Goal: Task Accomplishment & Management: Manage account settings

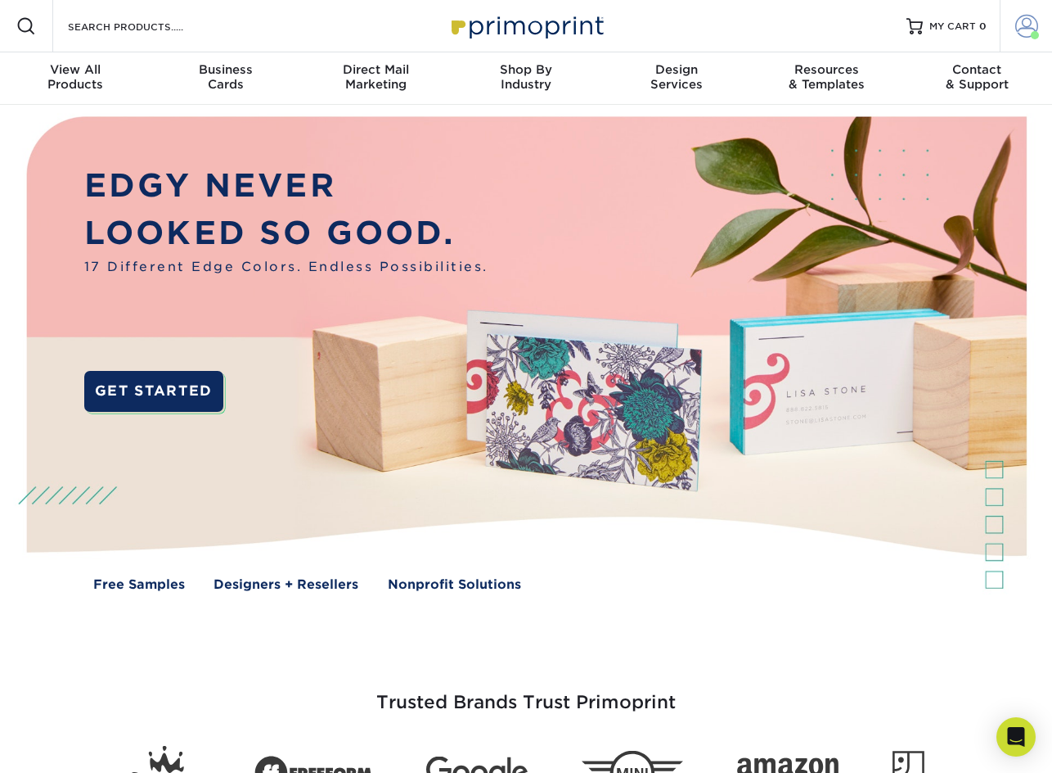
click at [1028, 25] on span at bounding box center [1027, 26] width 23 height 23
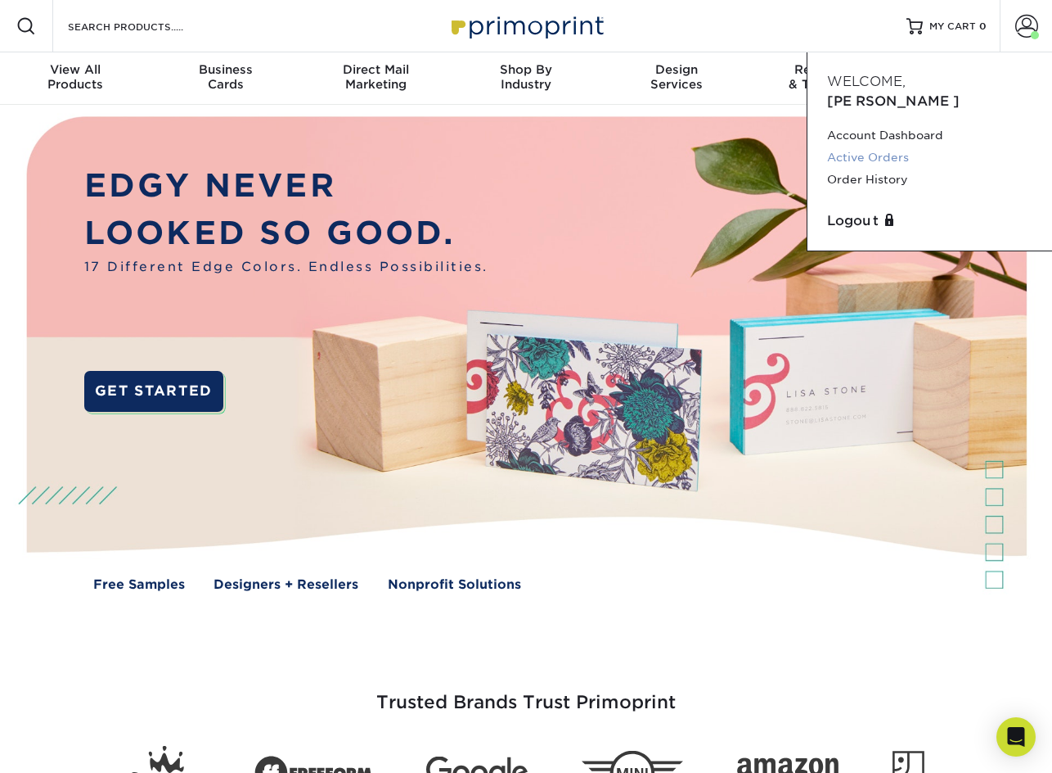
click at [876, 146] on link "Active Orders" at bounding box center [929, 157] width 205 height 22
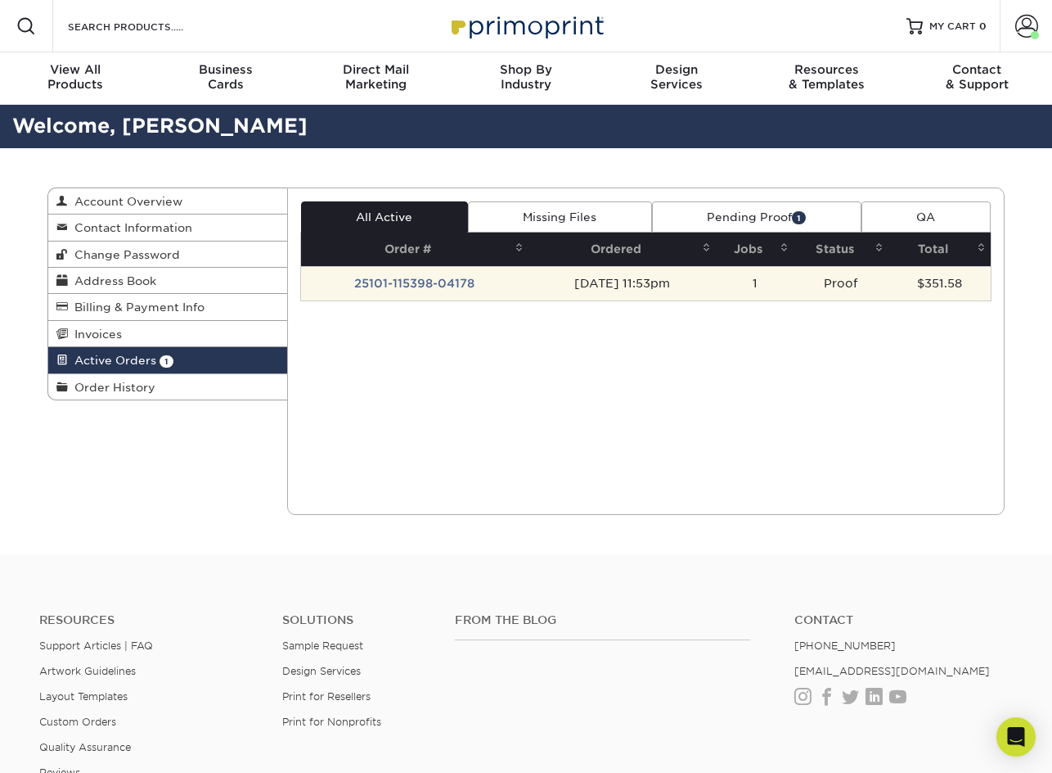
click at [444, 280] on td "25101-115398-04178" at bounding box center [415, 283] width 228 height 34
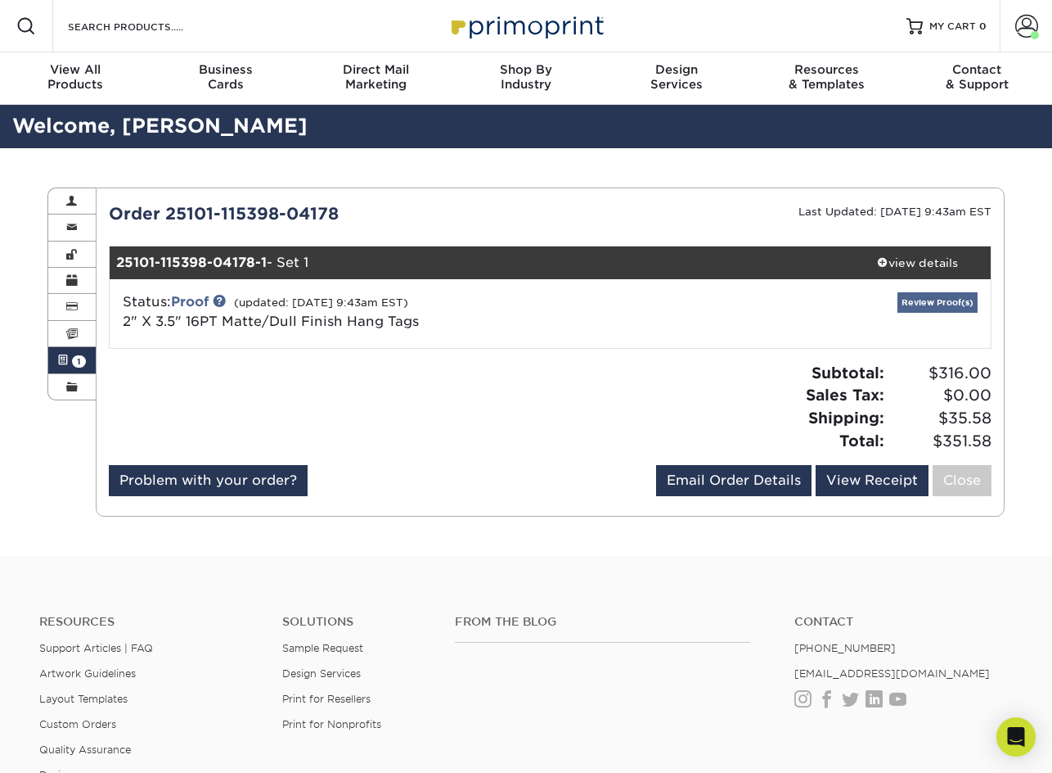
click at [935, 304] on link "Review Proof(s)" at bounding box center [938, 302] width 80 height 20
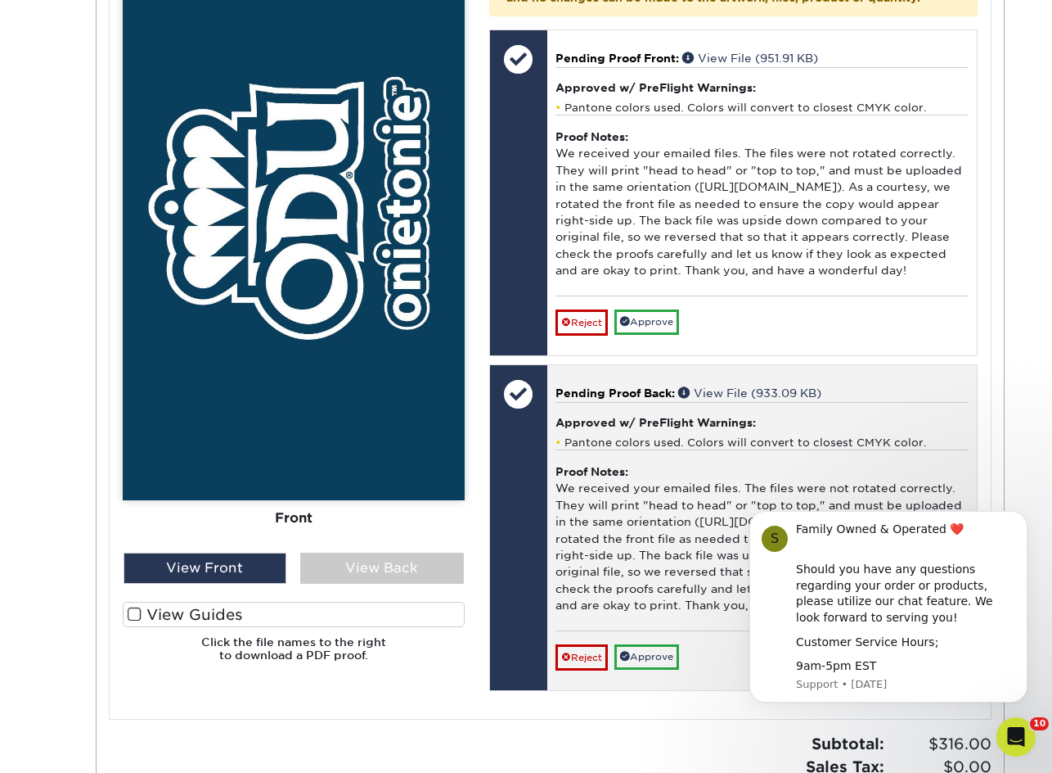
scroll to position [781, 0]
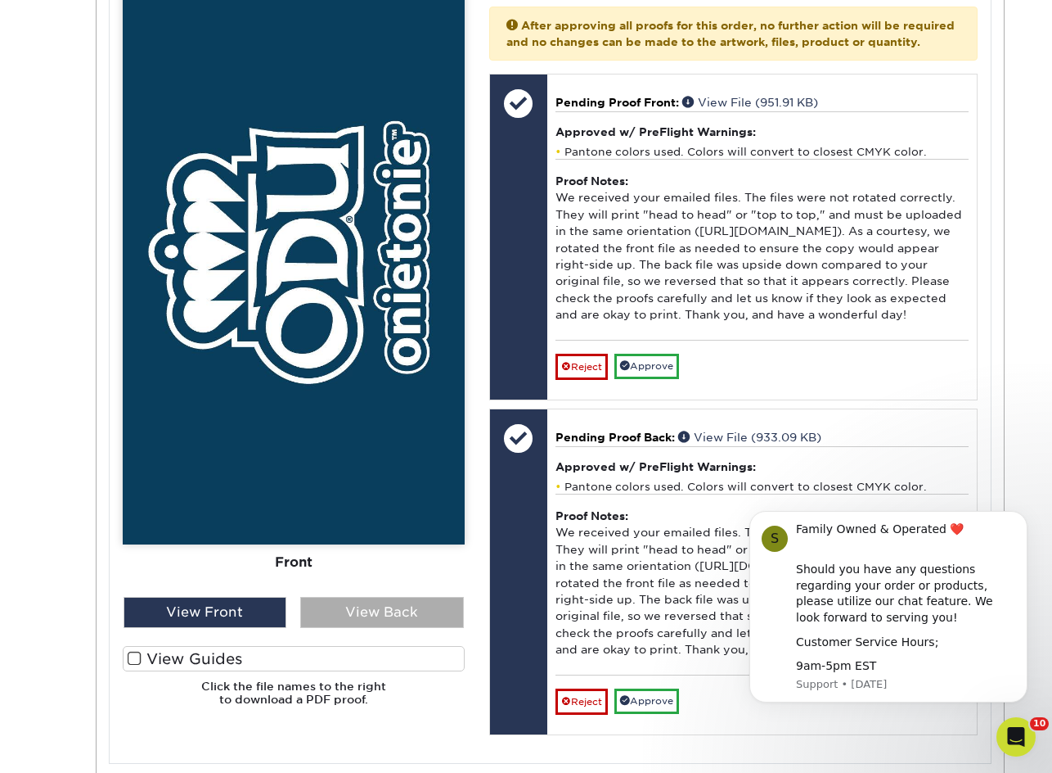
click at [390, 599] on div "View Back" at bounding box center [382, 612] width 164 height 31
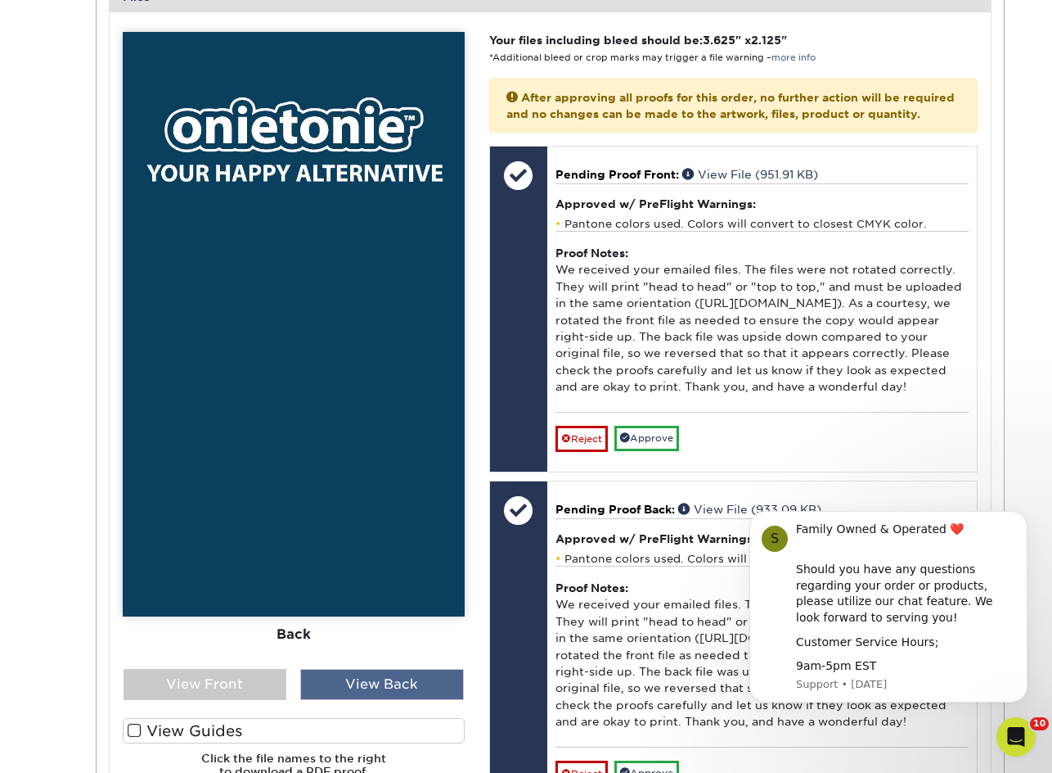
scroll to position [710, 0]
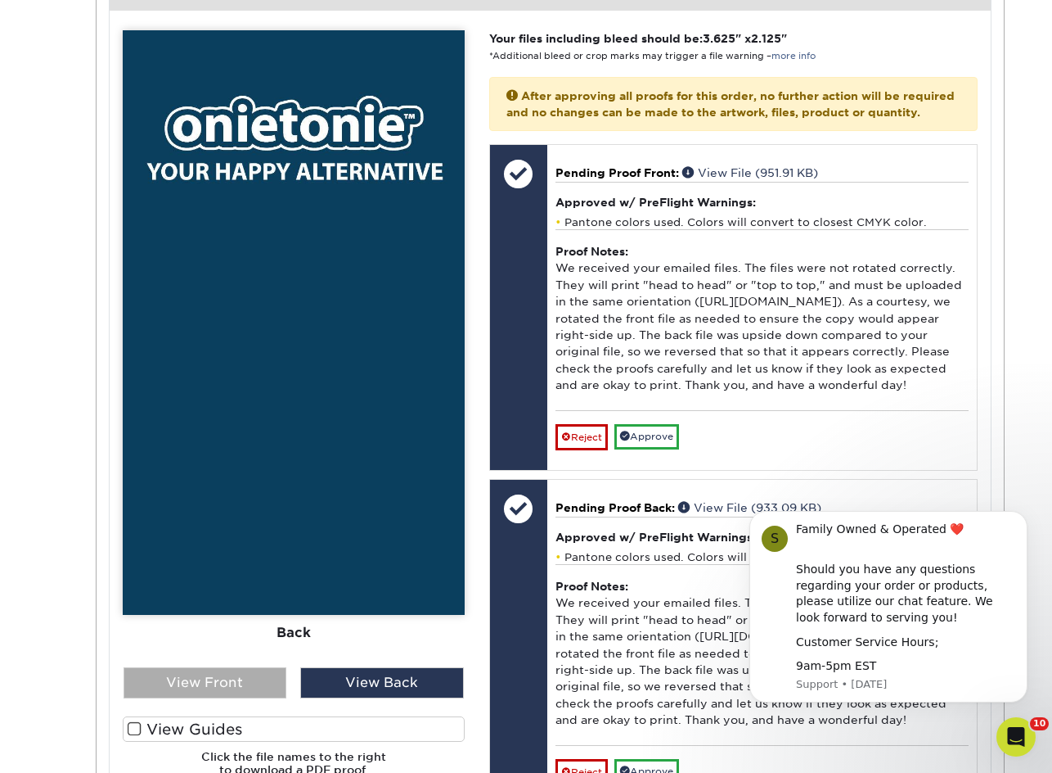
click at [255, 683] on div "View Front" at bounding box center [206, 682] width 164 height 31
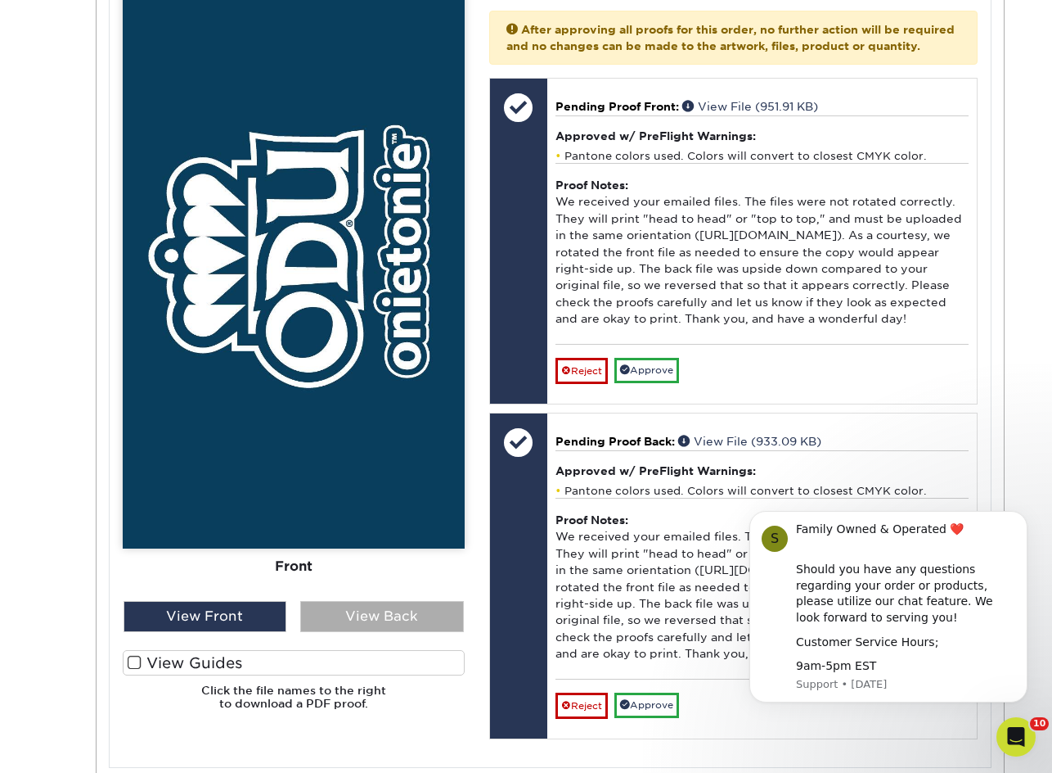
scroll to position [775, 0]
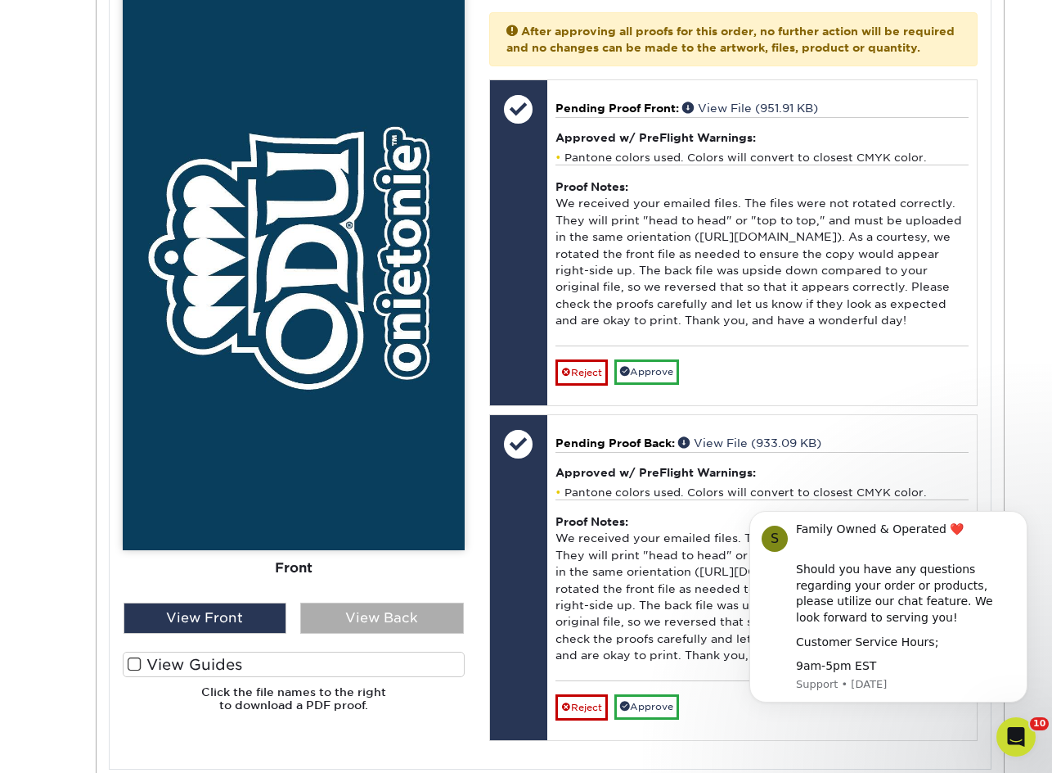
click at [352, 613] on div "View Back" at bounding box center [382, 617] width 164 height 31
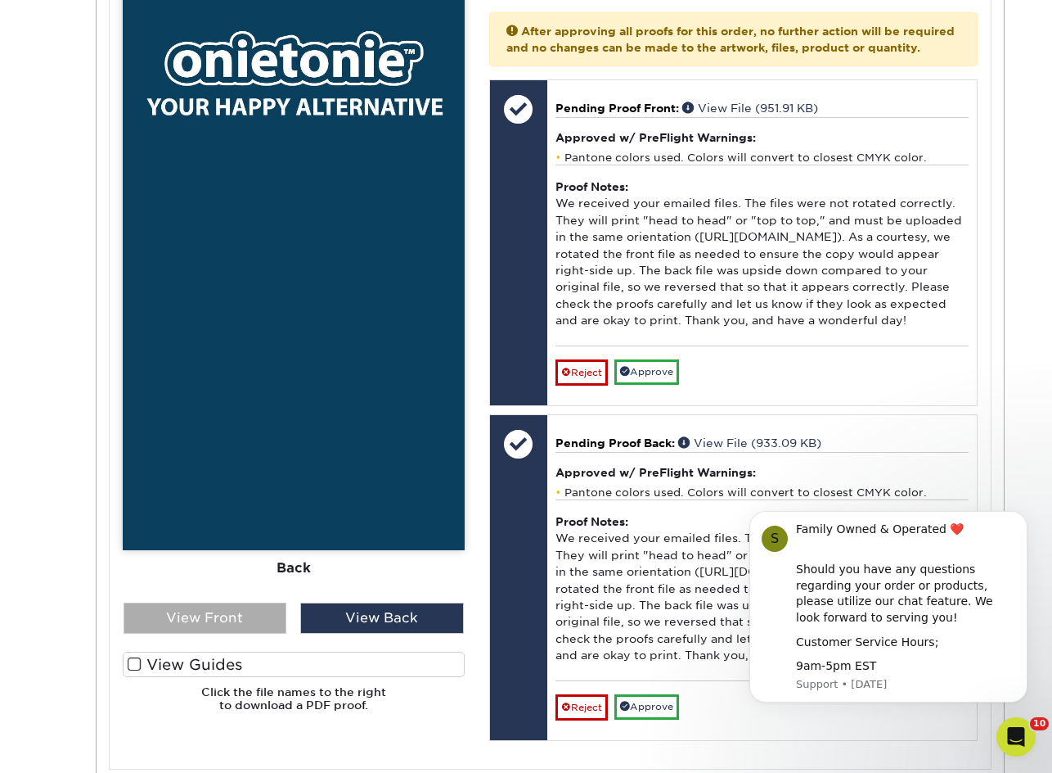
click at [246, 619] on div "View Front" at bounding box center [206, 617] width 164 height 31
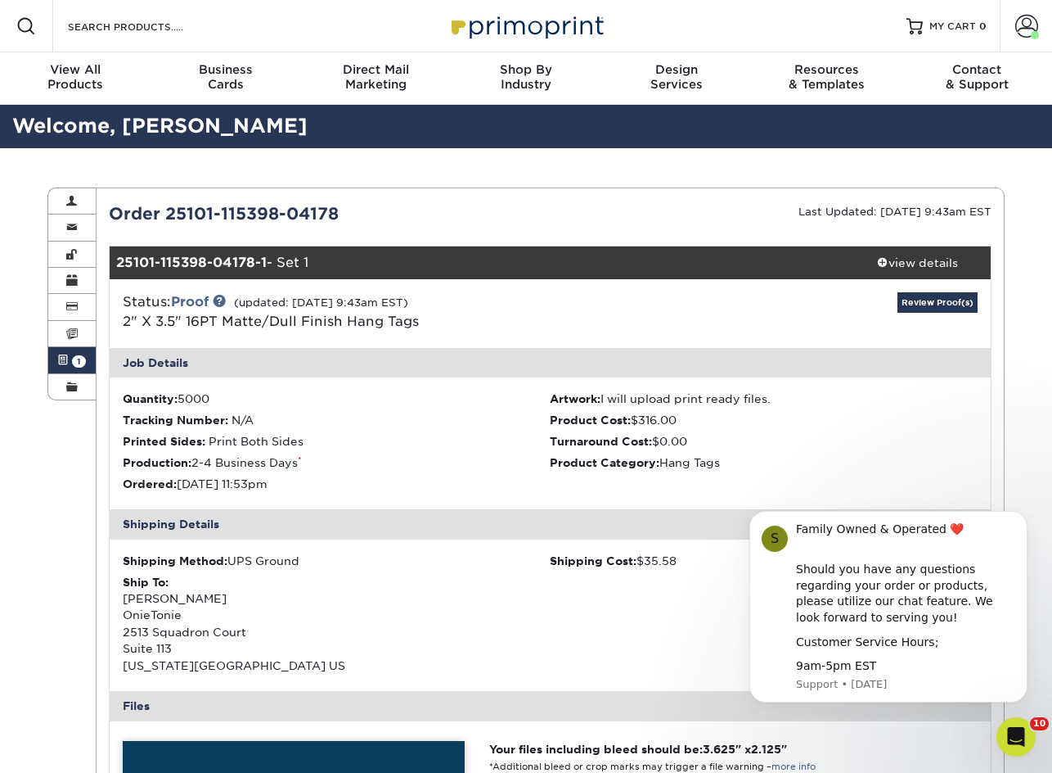
scroll to position [0, 0]
click at [1016, 25] on span at bounding box center [1027, 26] width 23 height 23
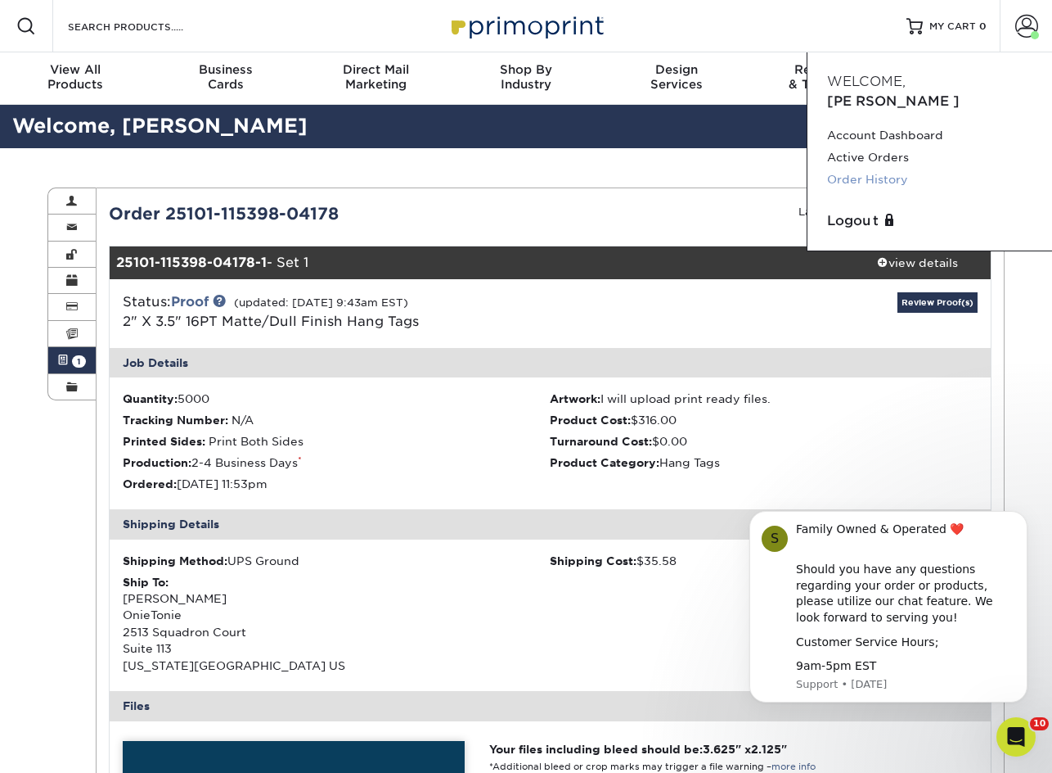
click at [884, 169] on link "Order History" at bounding box center [929, 180] width 205 height 22
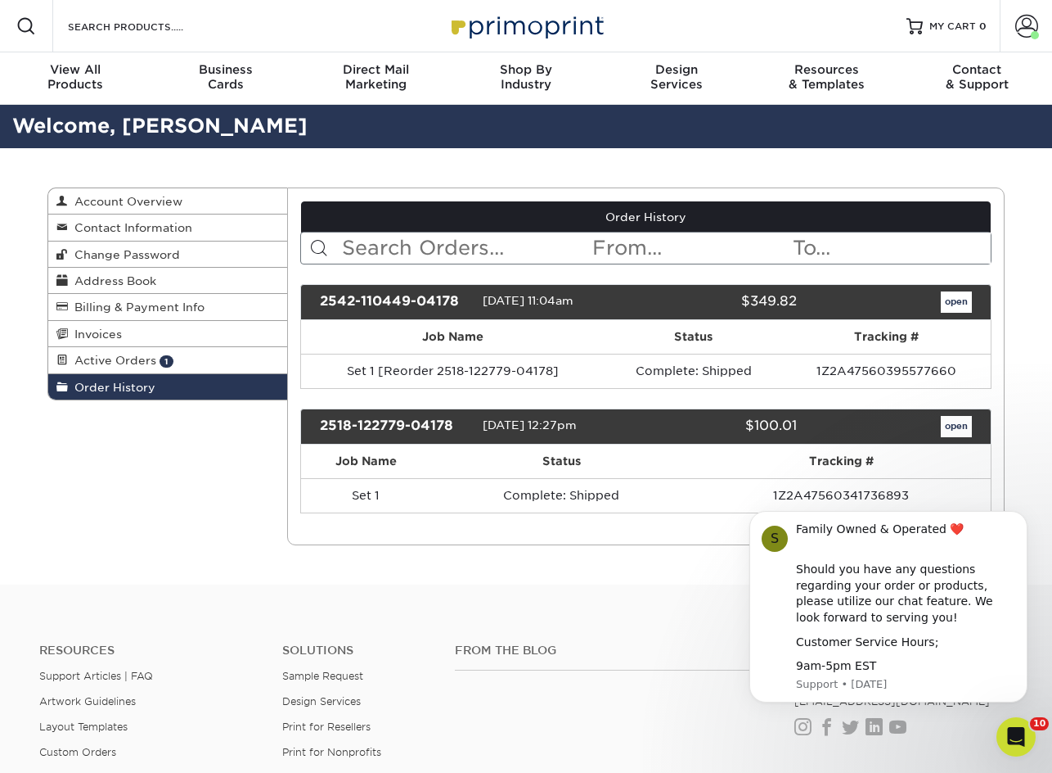
click at [949, 421] on link "open" at bounding box center [956, 426] width 31 height 21
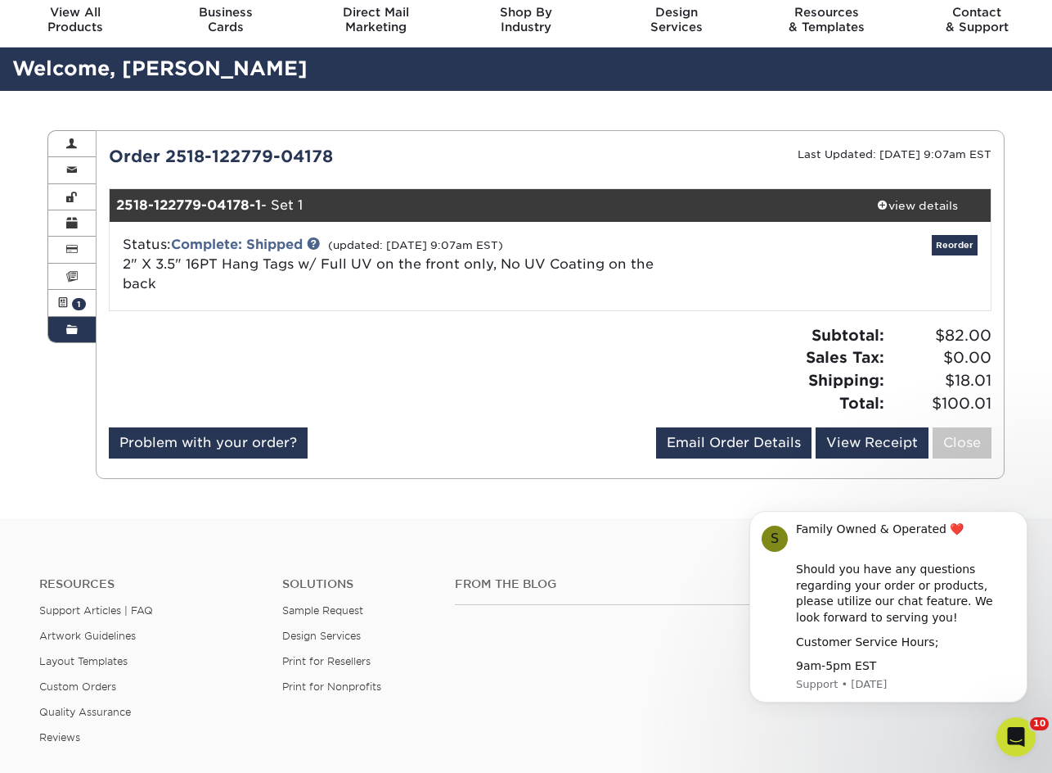
scroll to position [60, 0]
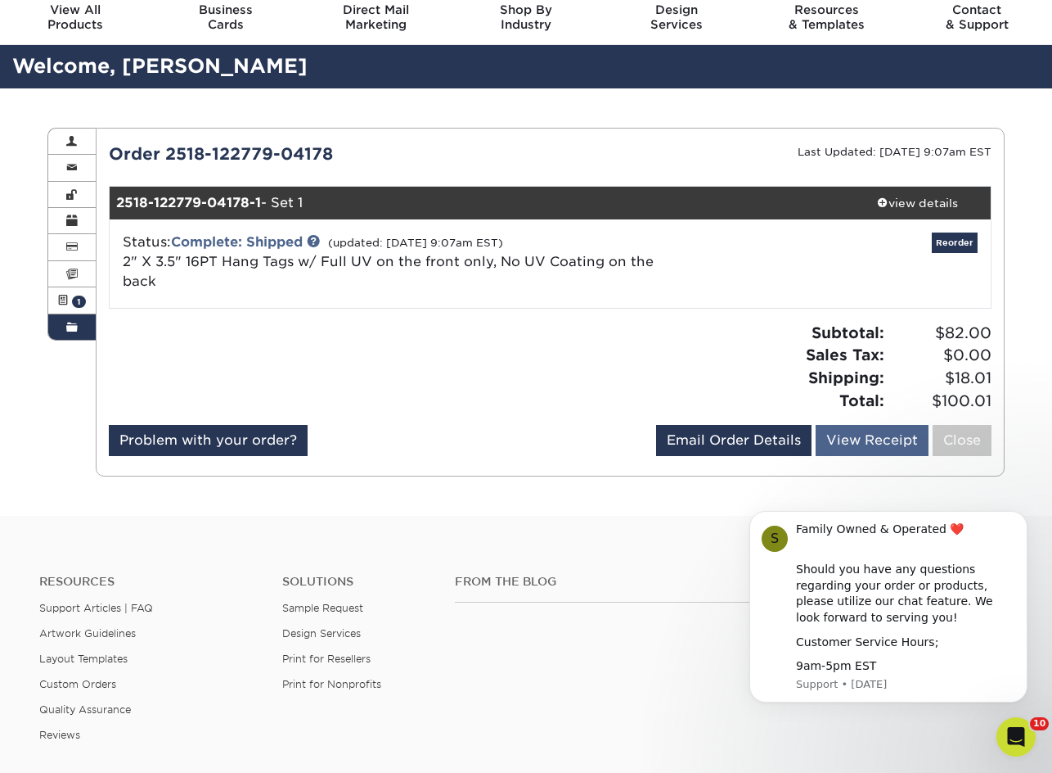
click at [868, 435] on link "View Receipt" at bounding box center [872, 440] width 113 height 31
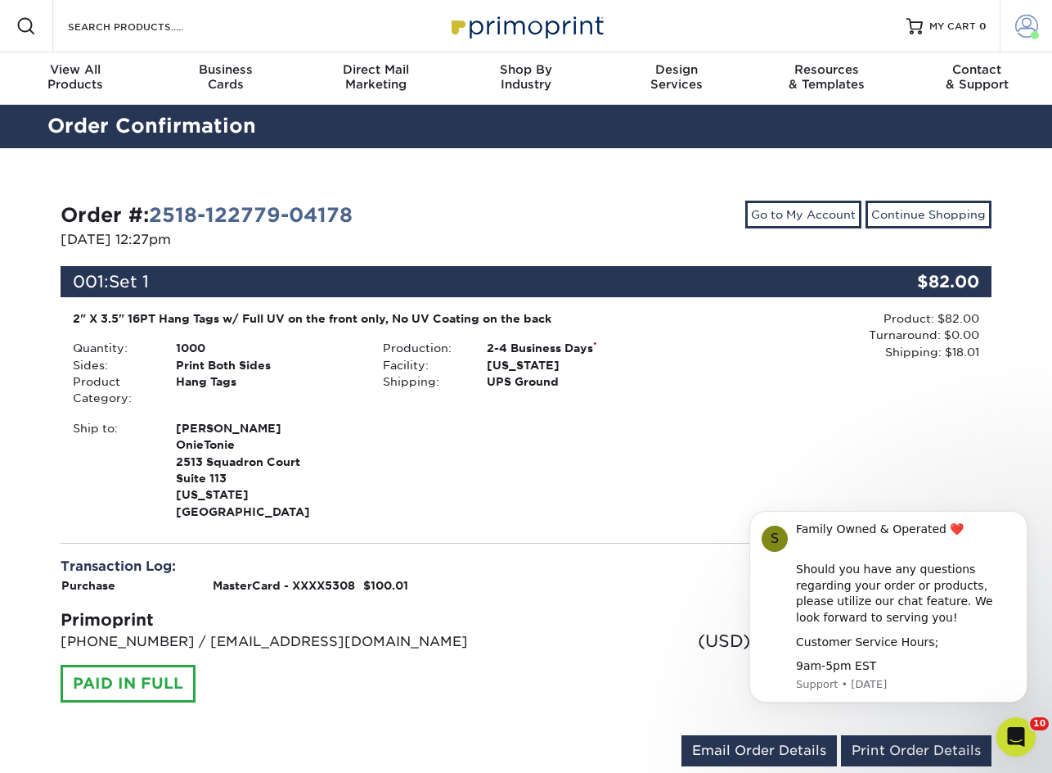
click at [1034, 22] on span at bounding box center [1027, 26] width 23 height 23
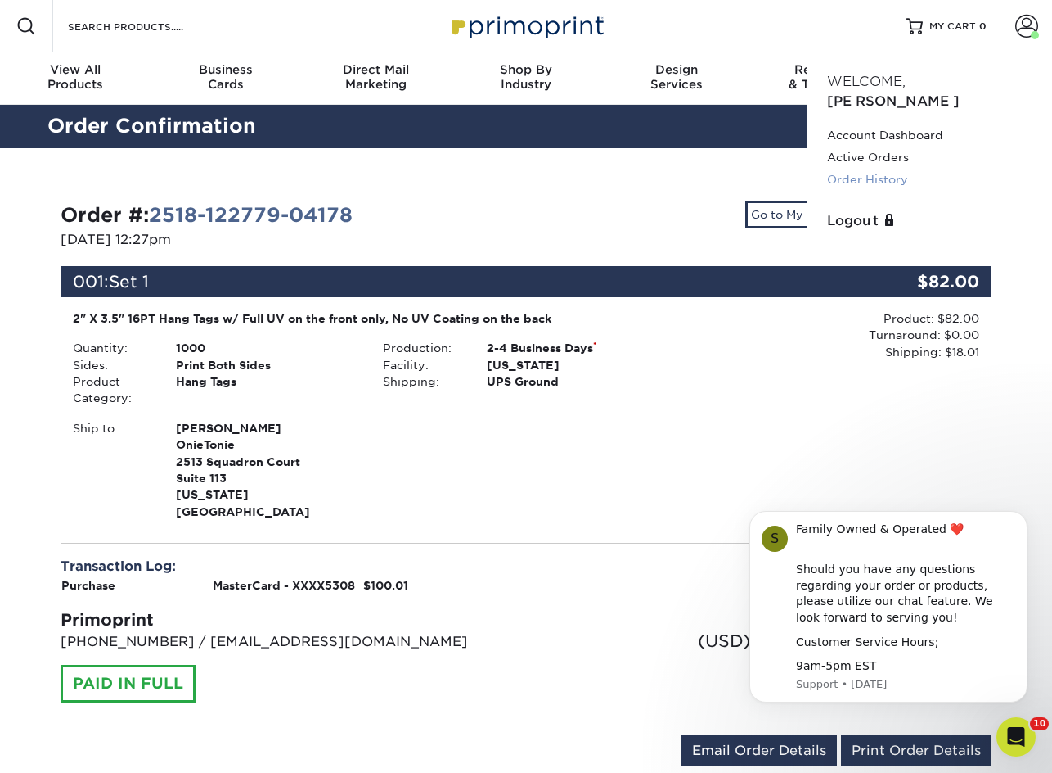
click at [886, 169] on link "Order History" at bounding box center [929, 180] width 205 height 22
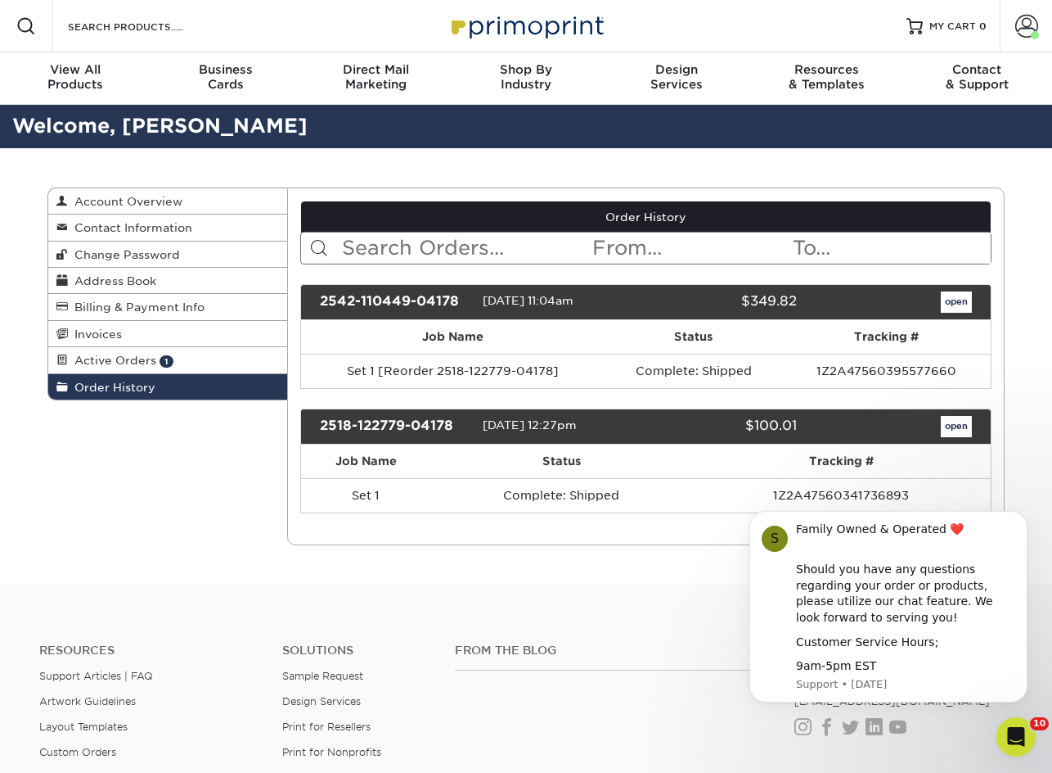
click at [959, 296] on link "open" at bounding box center [956, 301] width 31 height 21
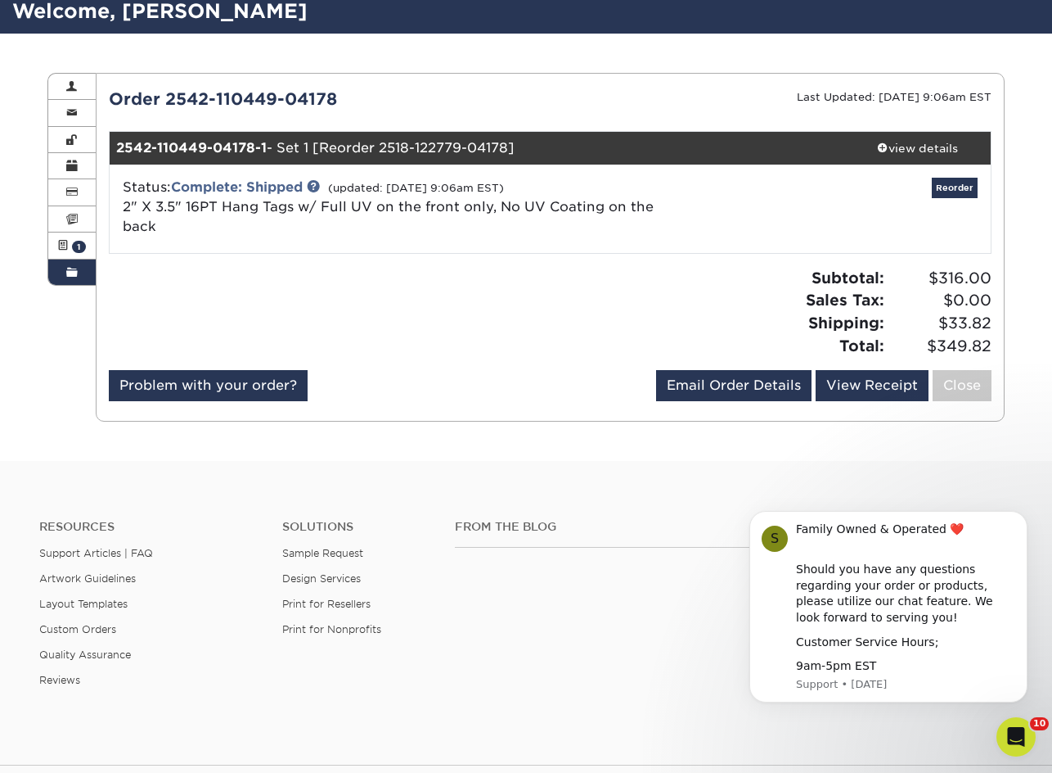
scroll to position [108, 0]
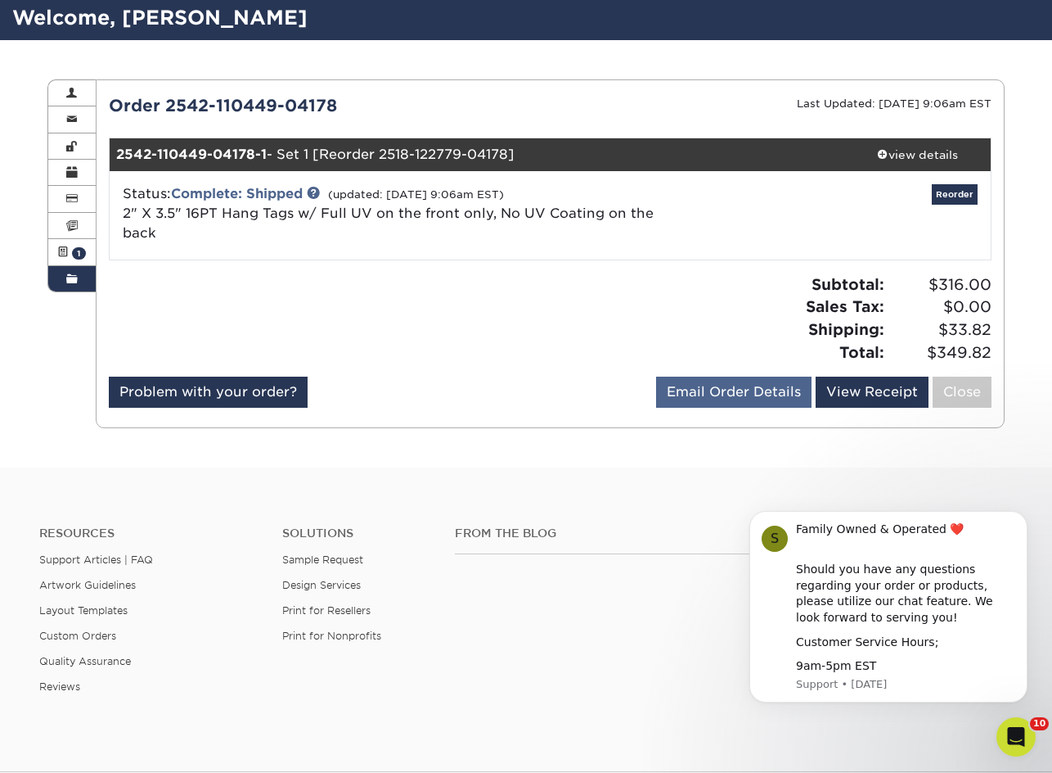
click at [741, 380] on link "Email Order Details" at bounding box center [733, 391] width 155 height 31
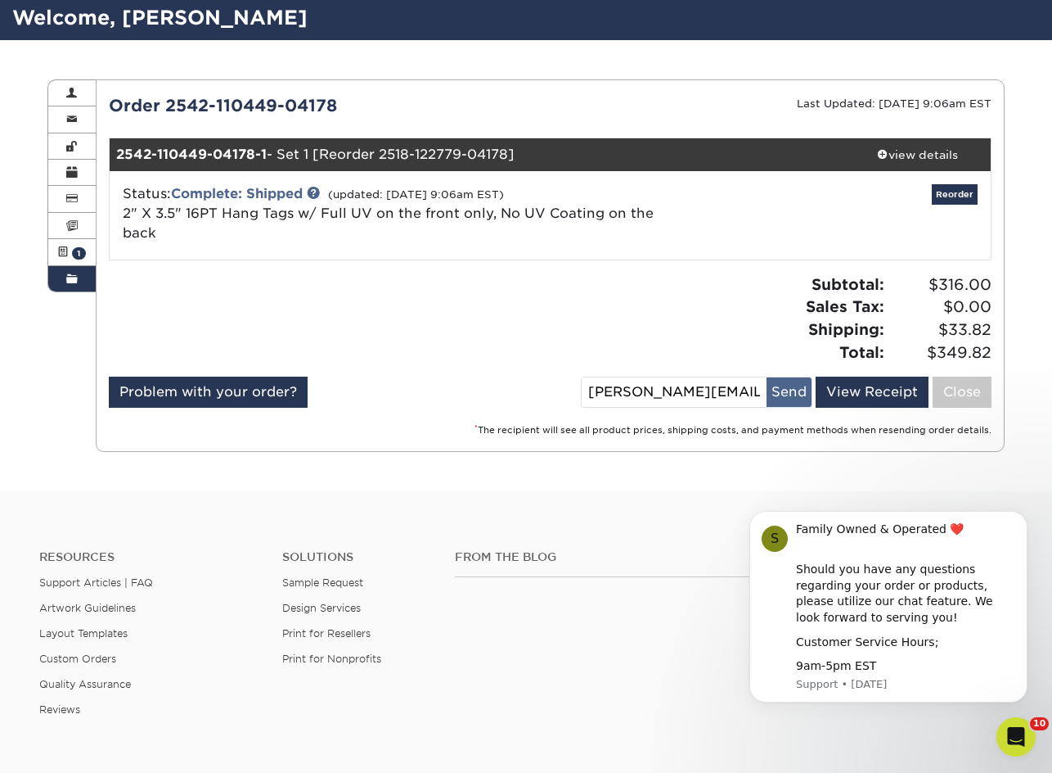
click at [783, 394] on button "Send" at bounding box center [789, 391] width 45 height 29
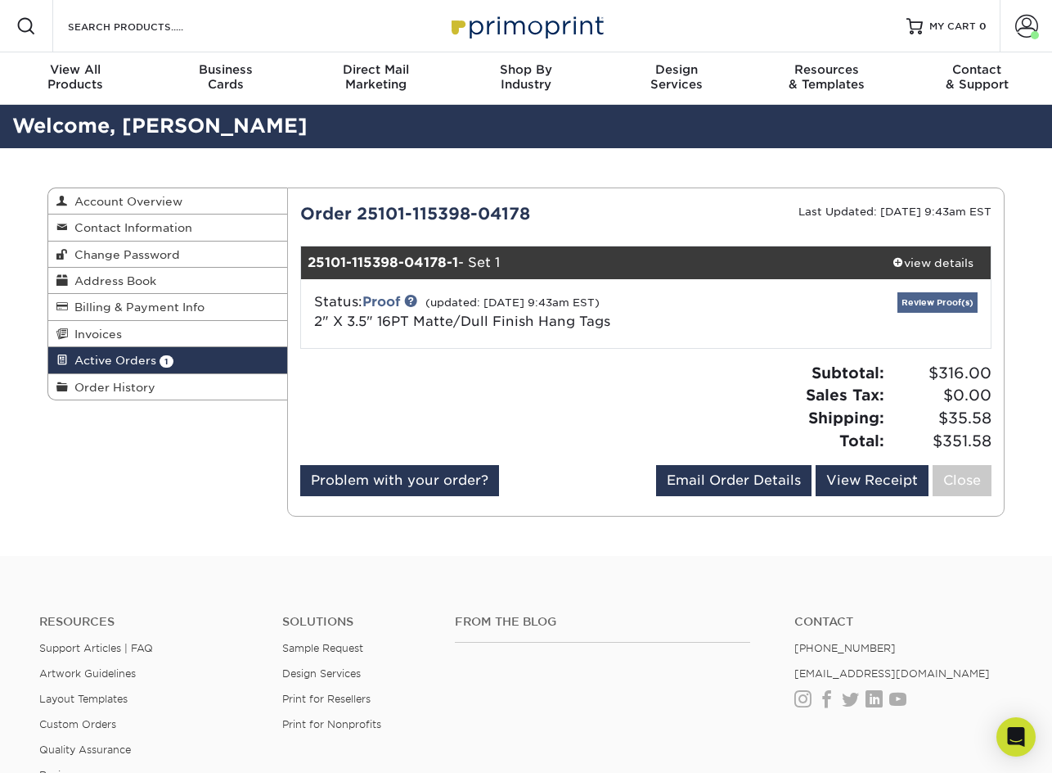
click at [963, 296] on link "Review Proof(s)" at bounding box center [938, 302] width 80 height 20
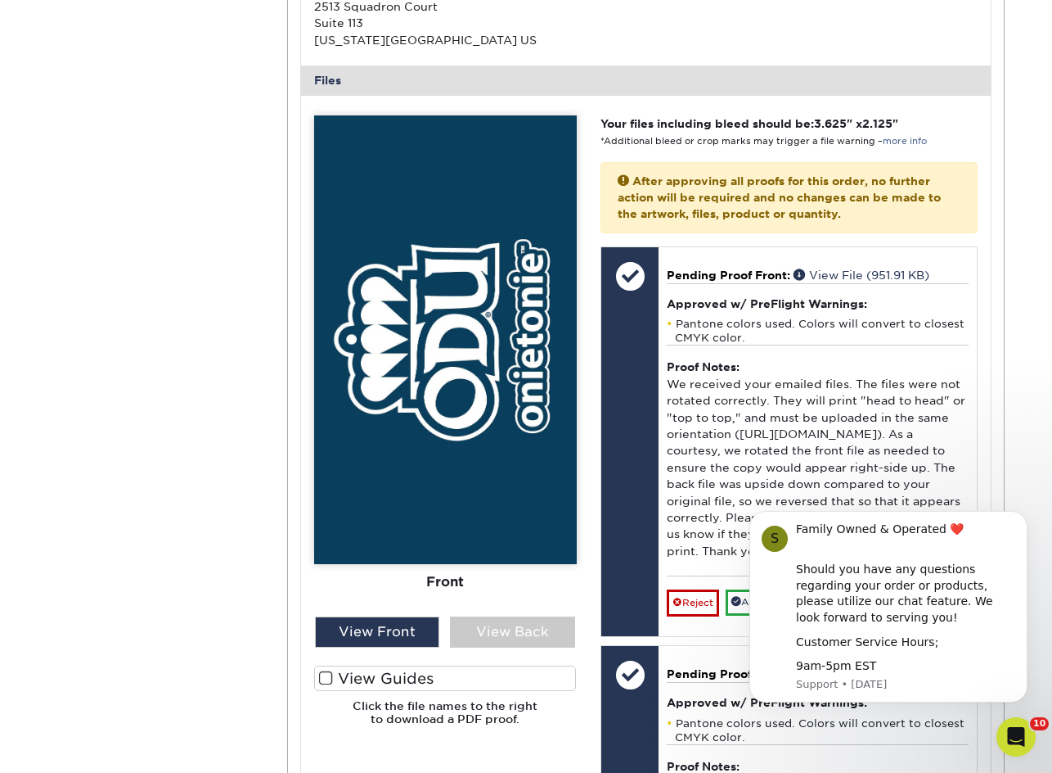
scroll to position [623, 0]
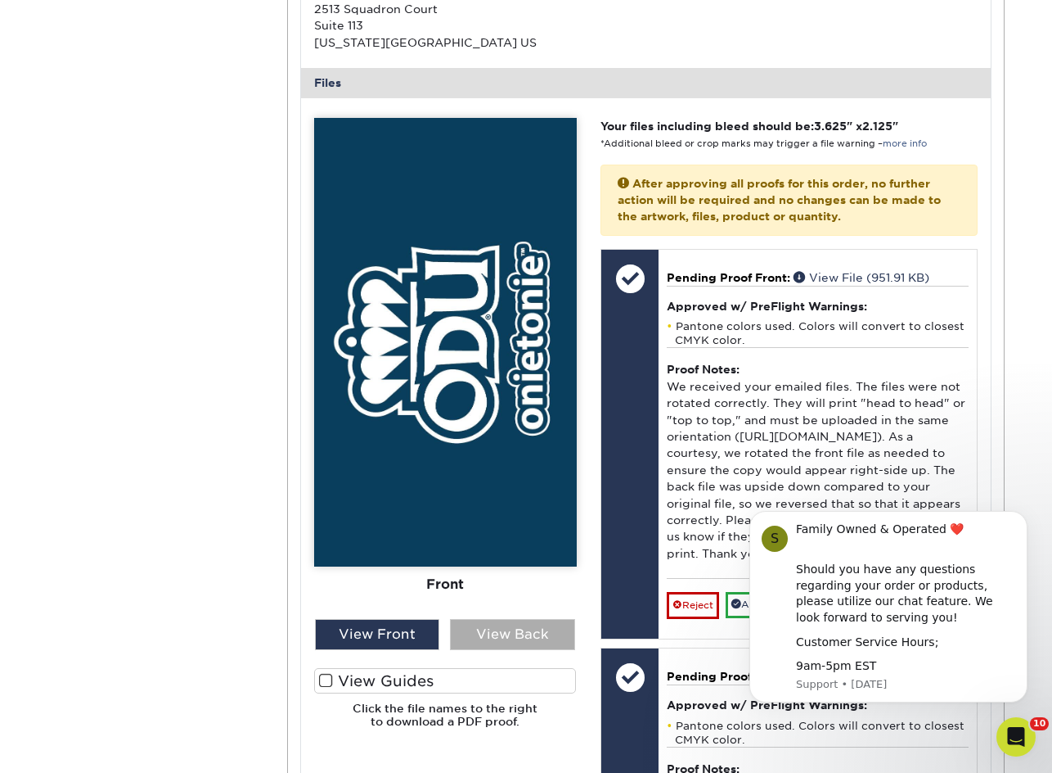
click at [492, 633] on div "View Back" at bounding box center [512, 634] width 125 height 31
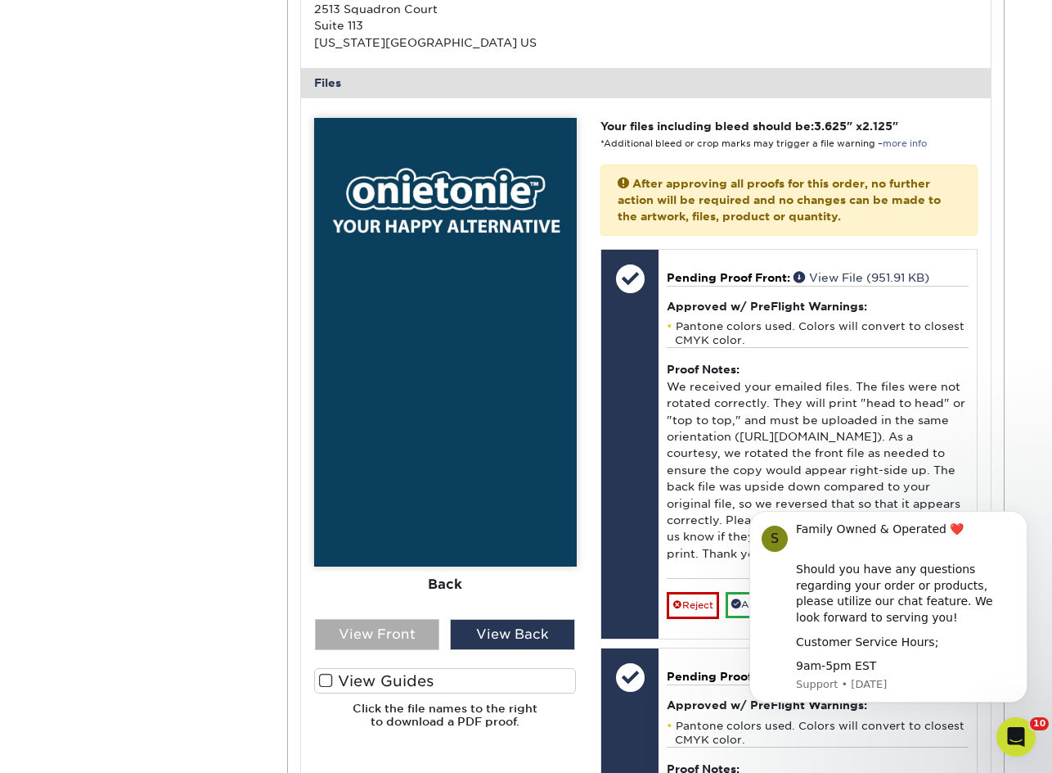
click at [408, 631] on div "View Front" at bounding box center [377, 634] width 125 height 31
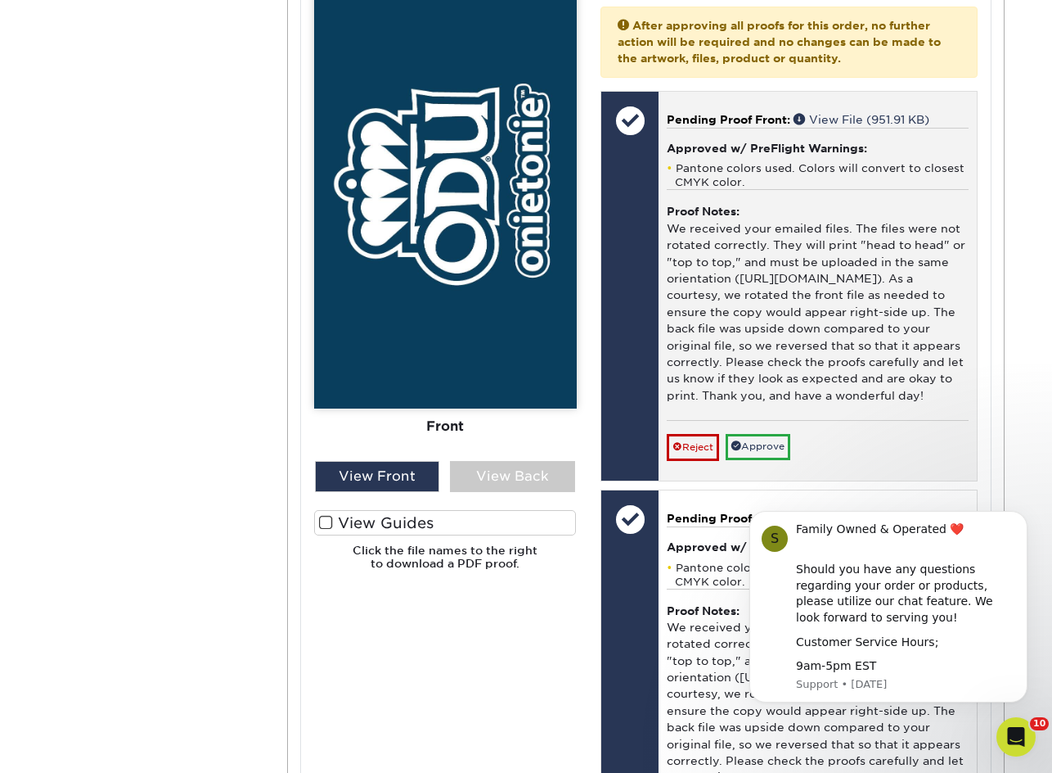
scroll to position [776, 0]
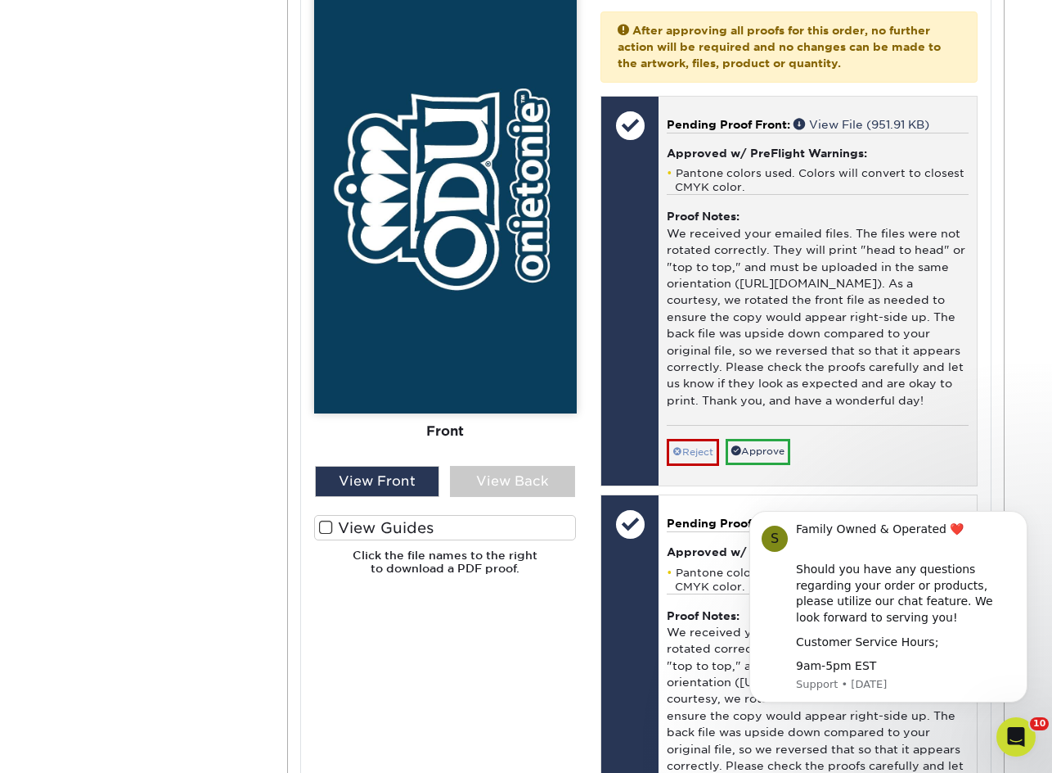
click at [697, 465] on link "Reject" at bounding box center [693, 452] width 52 height 26
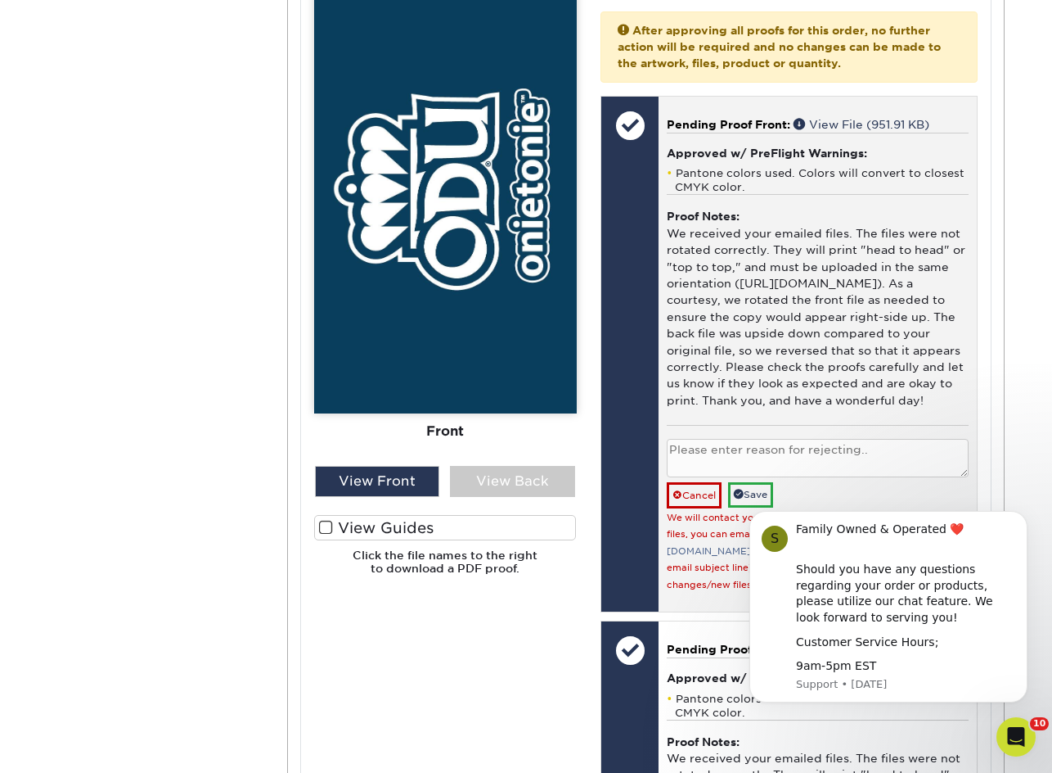
click at [692, 476] on textarea at bounding box center [818, 458] width 302 height 38
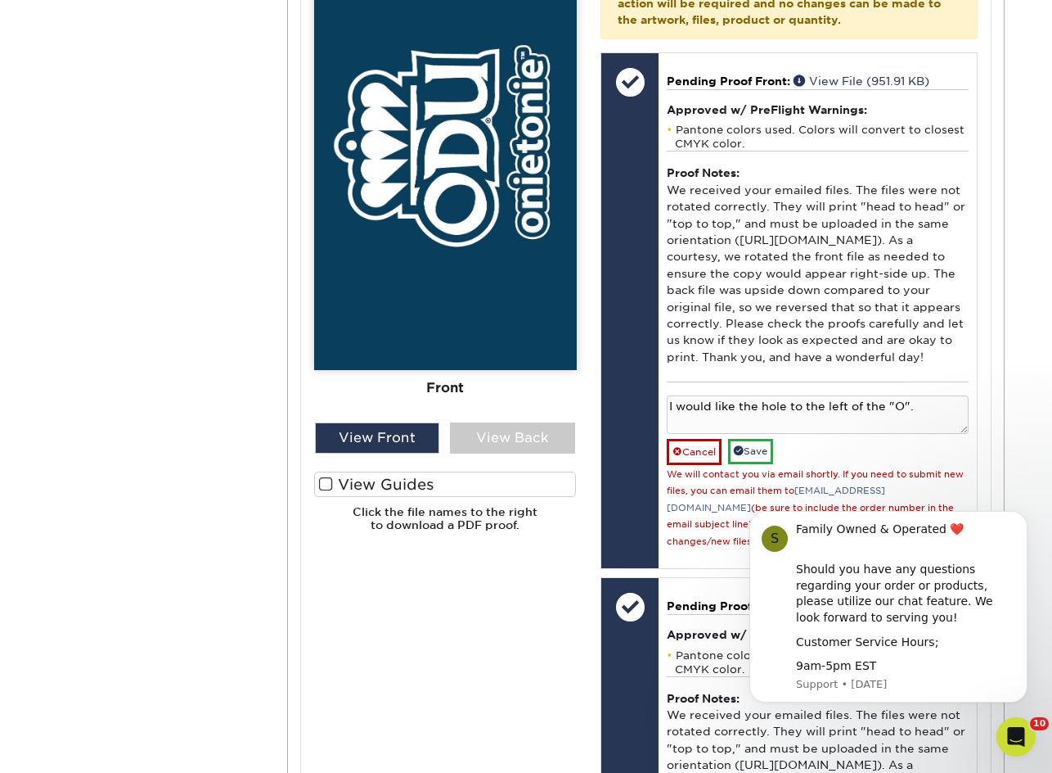
scroll to position [827, 0]
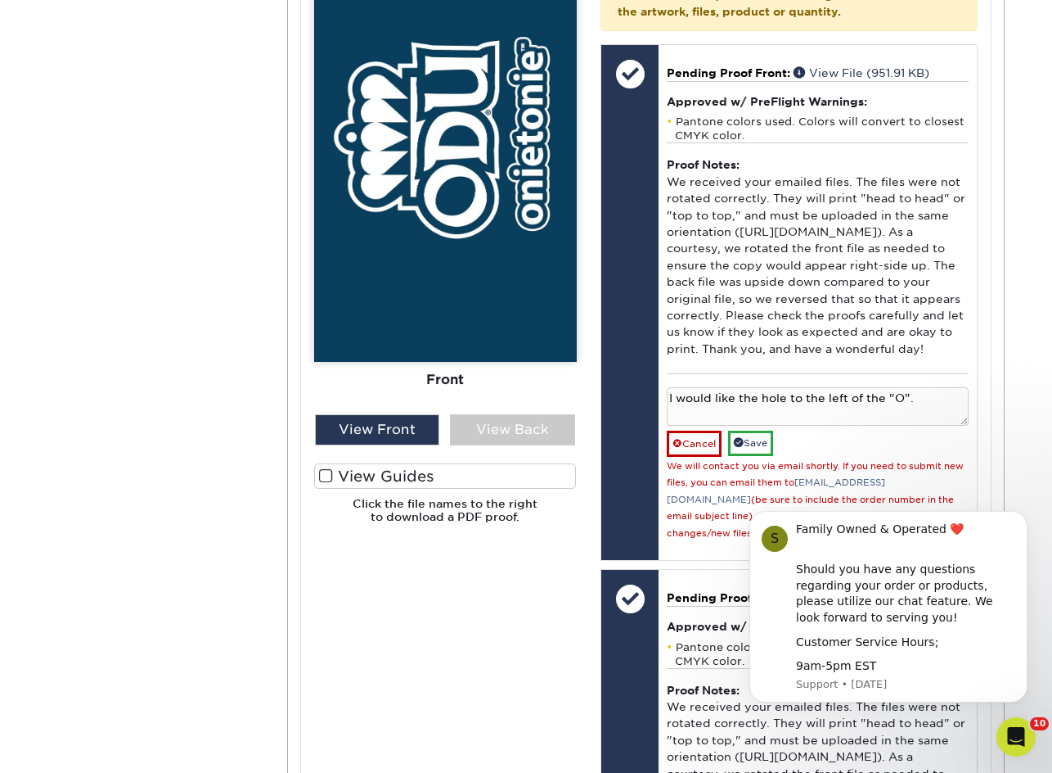
click at [371, 467] on label "View Guides" at bounding box center [445, 475] width 263 height 25
click at [0, 0] on input "View Guides" at bounding box center [0, 0] width 0 height 0
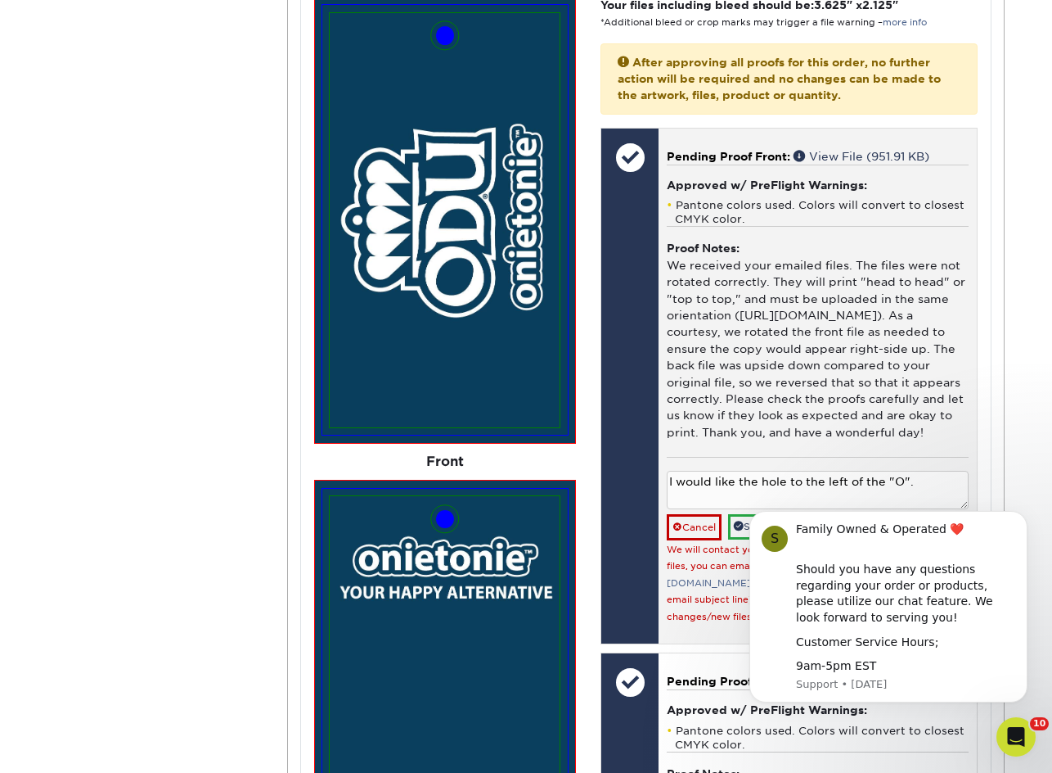
scroll to position [766, 0]
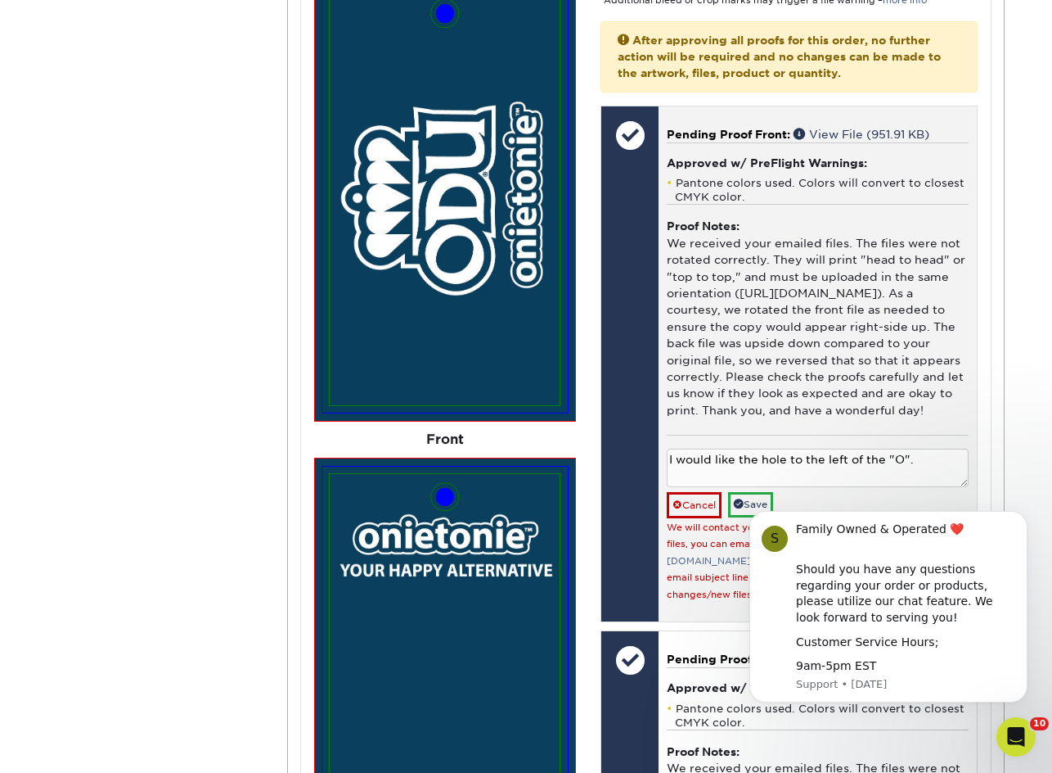
click at [933, 483] on textarea "I would like the hole to the left of the "O"." at bounding box center [818, 467] width 302 height 38
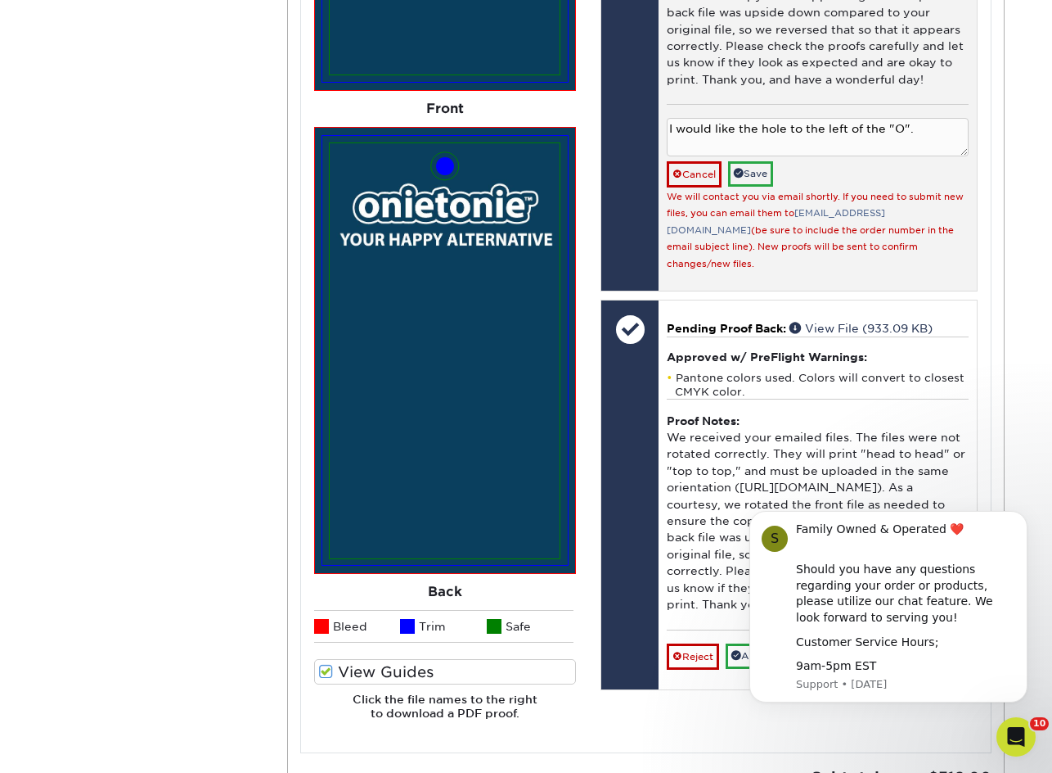
scroll to position [1126, 0]
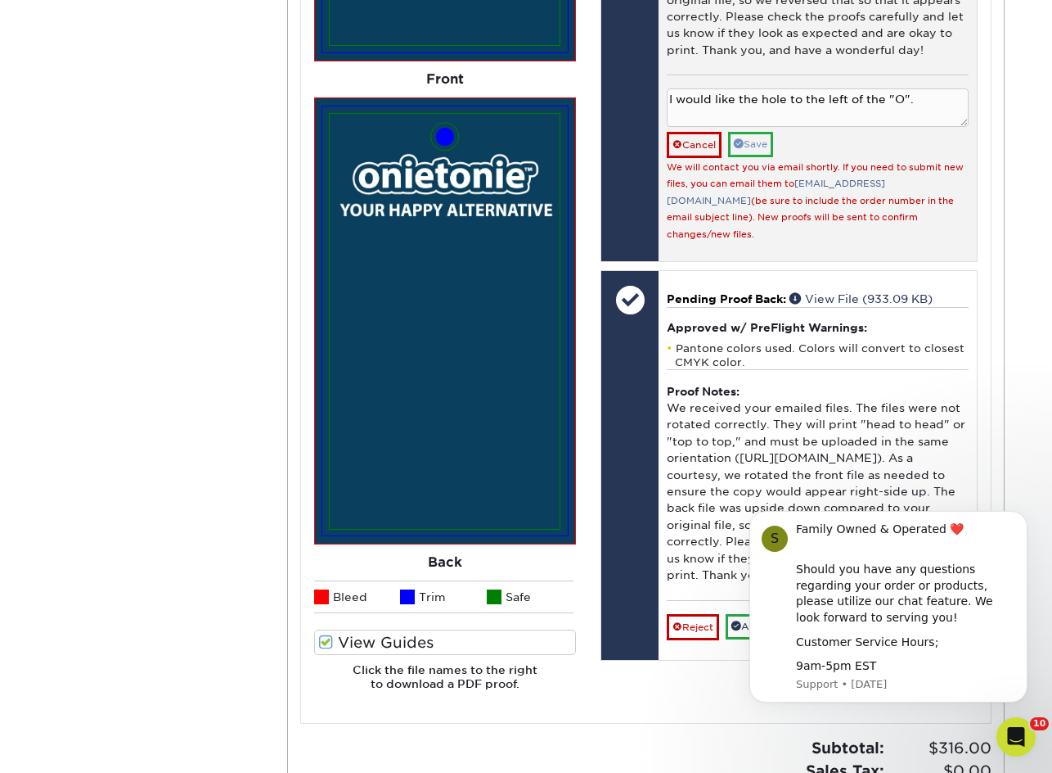
type textarea "I would like the hole to the left of the "O"."
click at [755, 157] on link "Save" at bounding box center [750, 144] width 45 height 25
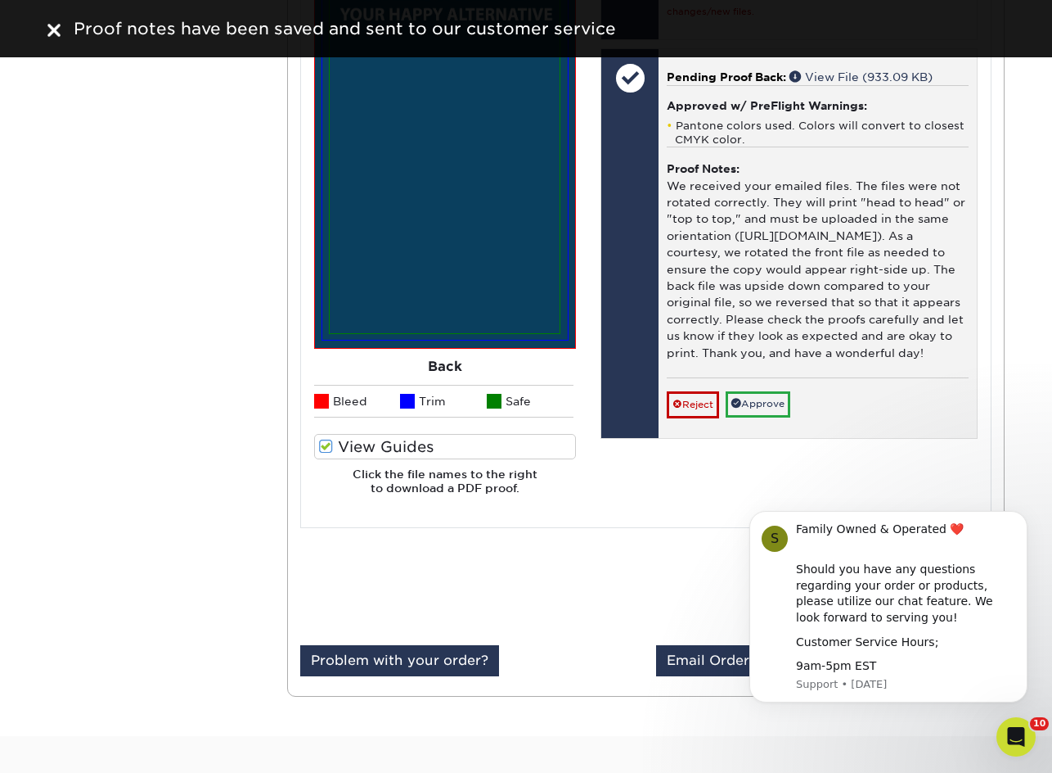
scroll to position [1377, 0]
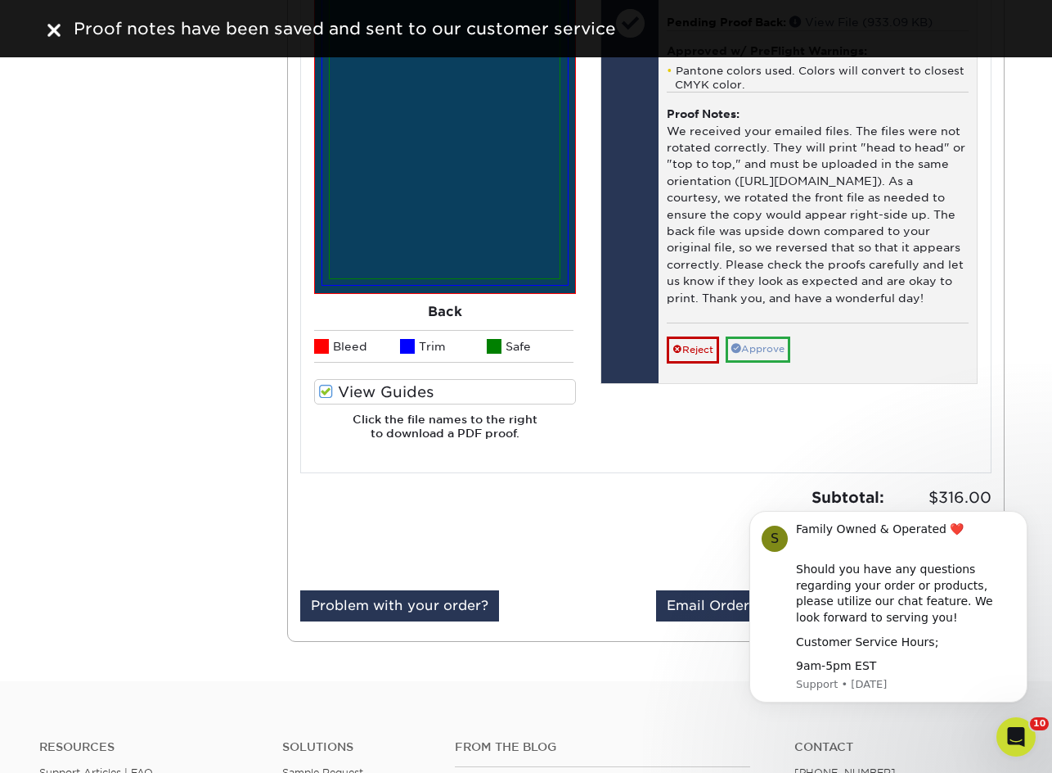
click at [769, 362] on link "Approve" at bounding box center [758, 348] width 65 height 25
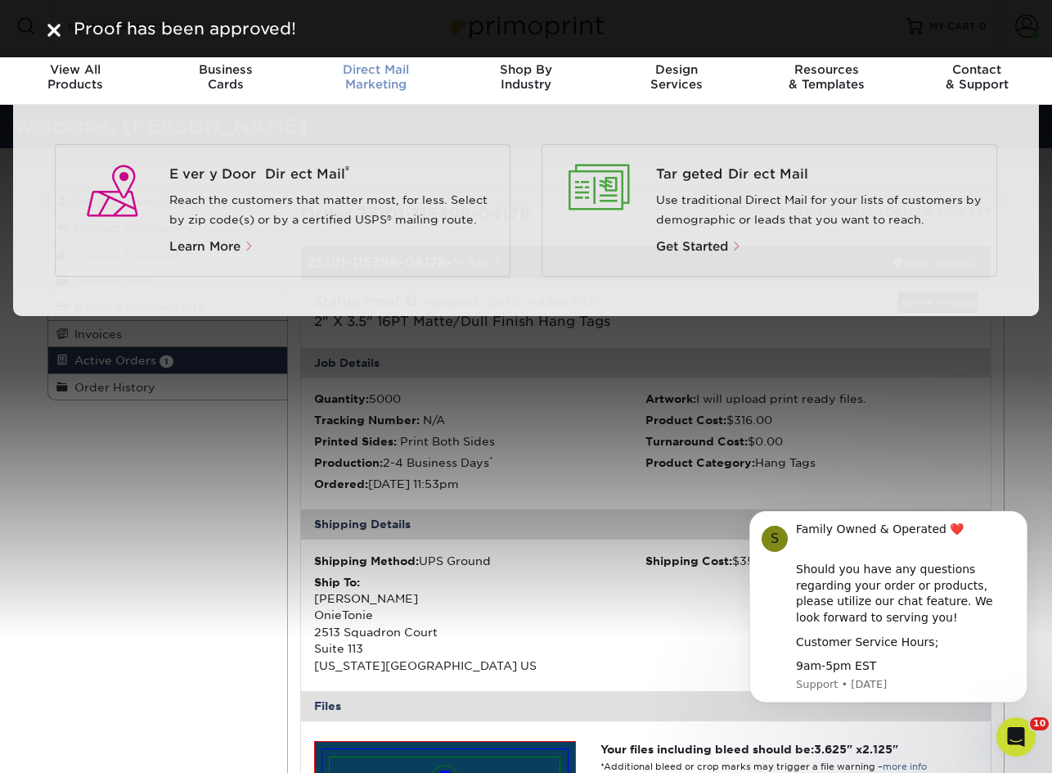
scroll to position [0, 0]
